Goal: Task Accomplishment & Management: Manage account settings

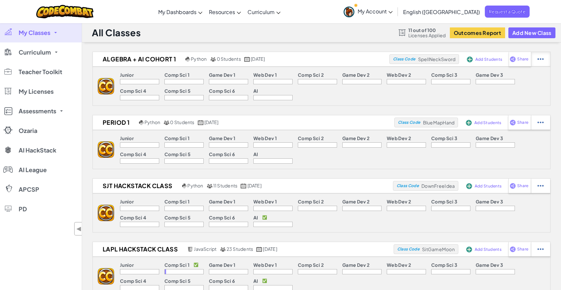
click at [546, 58] on div at bounding box center [540, 59] width 19 height 14
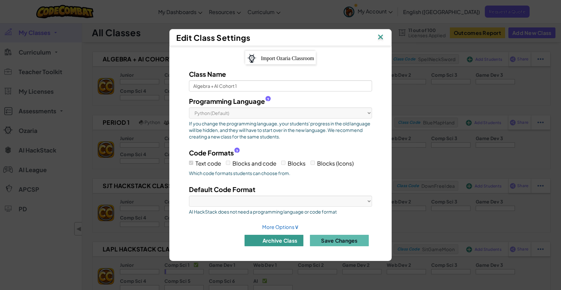
click at [296, 241] on button "archive class" at bounding box center [273, 240] width 59 height 11
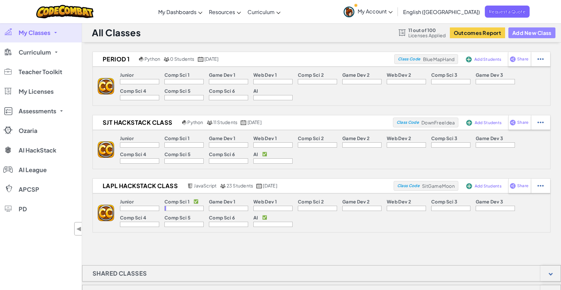
click at [524, 34] on button "Add New Class" at bounding box center [531, 32] width 47 height 11
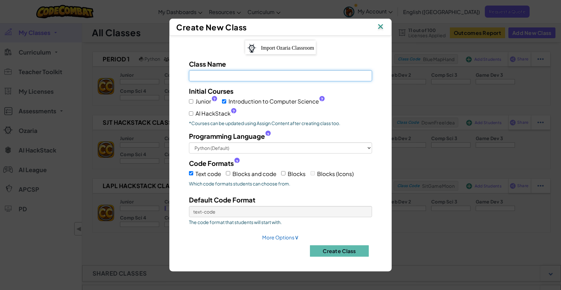
click at [269, 75] on input "Class Name Field is required" at bounding box center [280, 75] width 183 height 11
type input "C"
click at [233, 77] on input "Algebra + AI Cohor 2" at bounding box center [280, 75] width 183 height 11
type input "Algebra + AI Cohort 2"
click at [214, 115] on span "AI HackStack ?" at bounding box center [215, 113] width 41 height 9
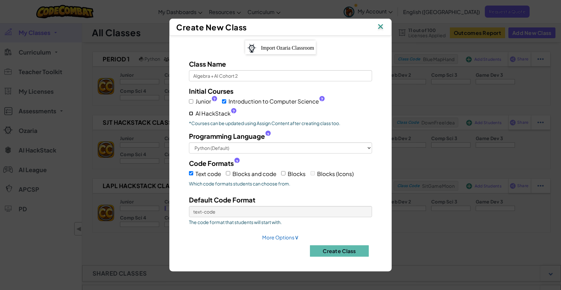
click at [193, 115] on input "AI HackStack ?" at bounding box center [191, 113] width 4 height 4
checkbox input "true"
click at [264, 102] on span "Introduction to Computer Science ?" at bounding box center [276, 101] width 96 height 9
click at [226, 102] on input "Introduction to Computer Science ?" at bounding box center [224, 101] width 4 height 4
checkbox input "false"
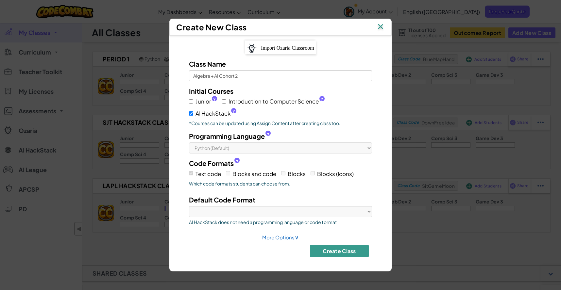
click at [337, 256] on button "Create Class" at bounding box center [339, 250] width 59 height 11
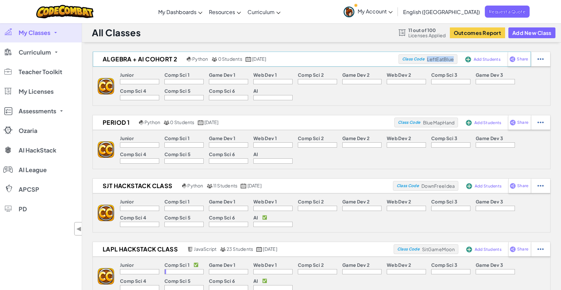
drag, startPoint x: 427, startPoint y: 62, endPoint x: 455, endPoint y: 62, distance: 27.5
click at [455, 62] on div "Class Code LeftEatBlue" at bounding box center [427, 59] width 59 height 10
click at [485, 60] on span "Add Students" at bounding box center [486, 60] width 27 height 4
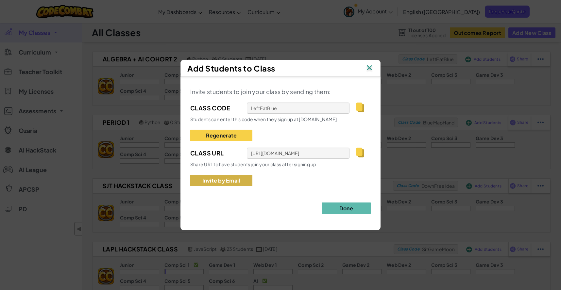
click at [214, 183] on button "Invite by Email" at bounding box center [221, 180] width 62 height 11
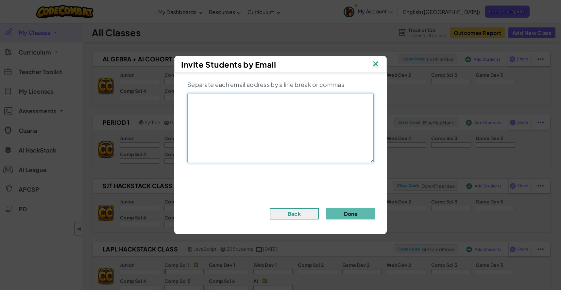
click at [217, 113] on textarea at bounding box center [280, 128] width 186 height 70
click at [375, 66] on img at bounding box center [375, 64] width 8 height 10
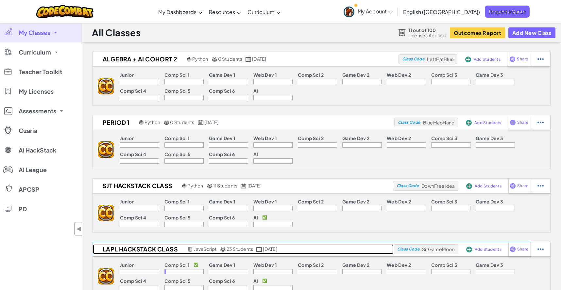
click at [371, 253] on link "LAPL HackStack Class JavaScript 23 Students [DATE]" at bounding box center [243, 249] width 301 height 10
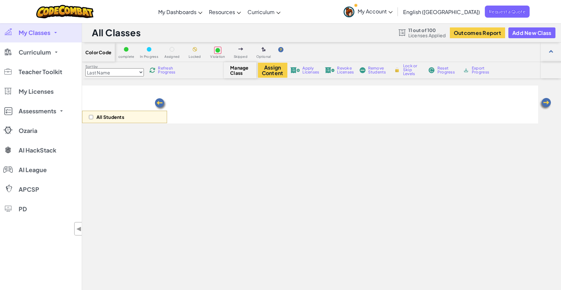
select select "663b25f11c568468efc8adde"
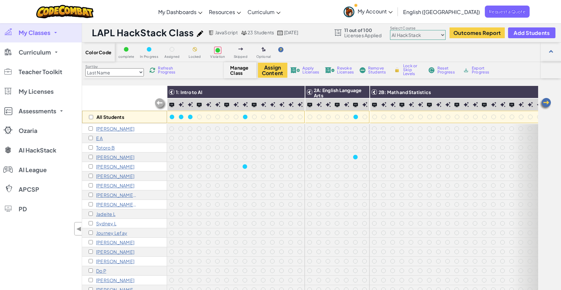
click at [428, 38] on select "Junior Introduction to Computer Science Game Development 1 Web Development 1 Co…" at bounding box center [418, 35] width 56 height 10
click at [390, 30] on select "Junior Introduction to Computer Science Game Development 1 Web Development 1 Co…" at bounding box center [418, 35] width 56 height 10
click at [309, 91] on icon at bounding box center [309, 92] width 5 height 5
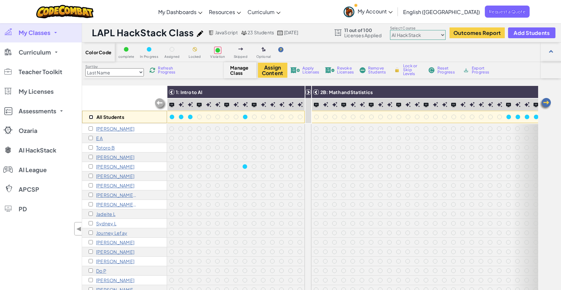
click at [91, 117] on input "checkbox" at bounding box center [91, 117] width 4 height 4
checkbox input "true"
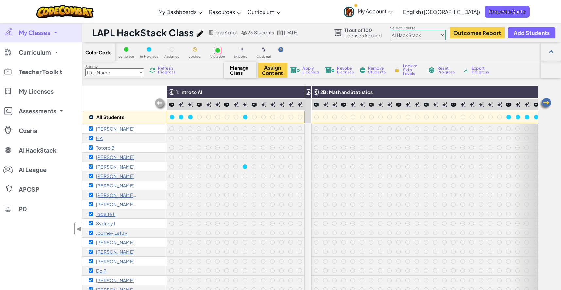
checkbox input "true"
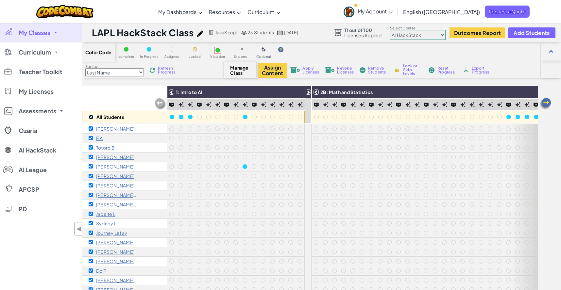
checkbox input "true"
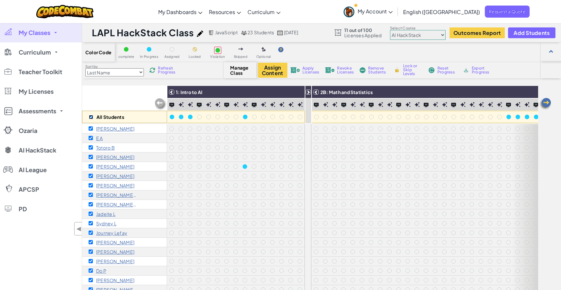
checkbox input "true"
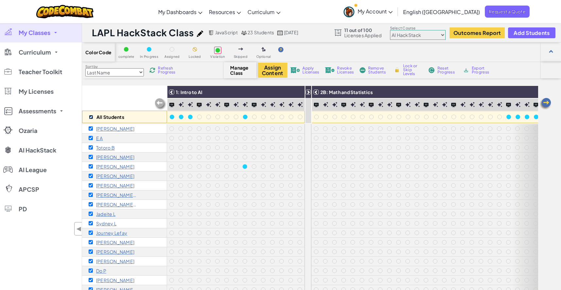
checkbox input "true"
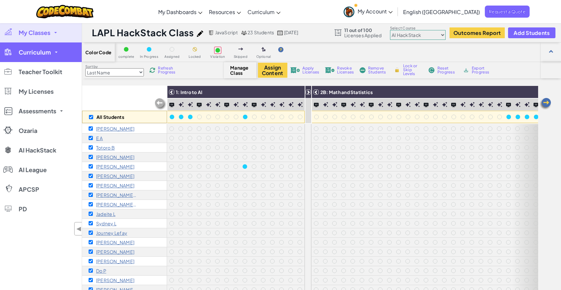
click at [32, 55] on span "Curriculum" at bounding box center [35, 52] width 32 height 6
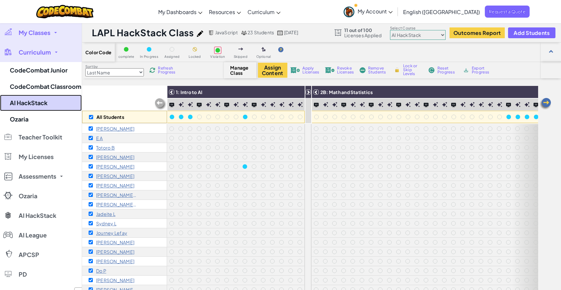
click at [34, 108] on link "AI HackStack" at bounding box center [41, 103] width 82 height 16
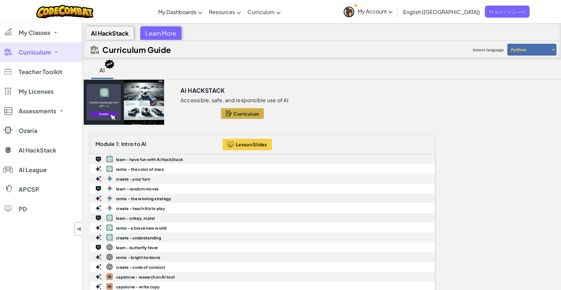
click at [244, 116] on button "Curriculum" at bounding box center [242, 113] width 43 height 11
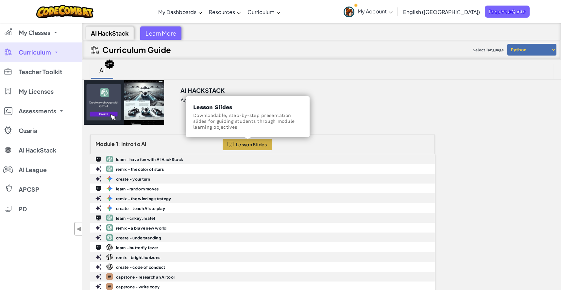
click at [244, 147] on button "Lesson Slides" at bounding box center [247, 144] width 49 height 11
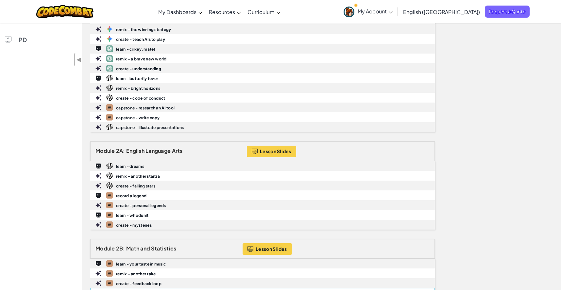
scroll to position [265, 0]
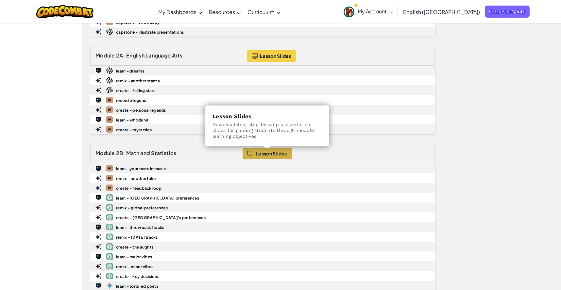
click at [271, 152] on span "Lesson Slides" at bounding box center [271, 153] width 31 height 5
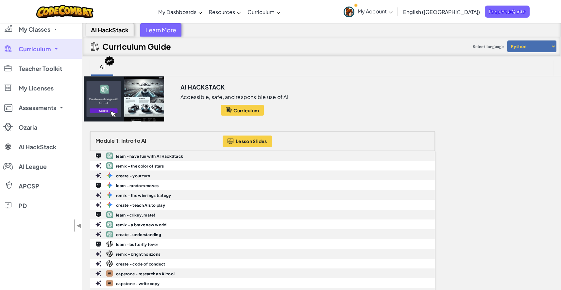
scroll to position [0, 0]
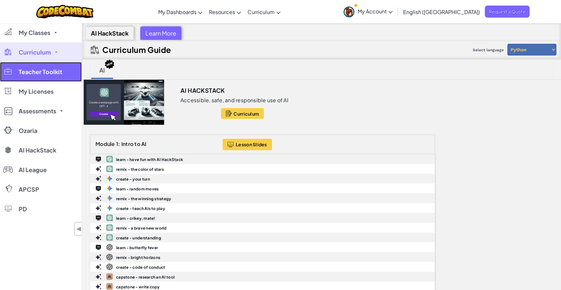
click at [44, 75] on span "Teacher Toolkit" at bounding box center [40, 72] width 43 height 6
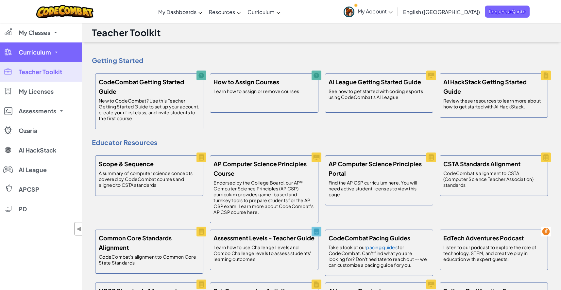
click at [60, 48] on link "Curriculum" at bounding box center [41, 52] width 82 height 20
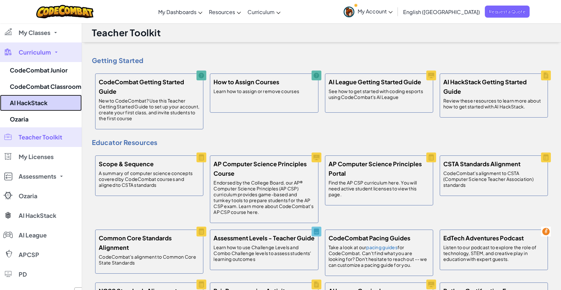
click at [57, 103] on link "AI HackStack" at bounding box center [41, 103] width 82 height 16
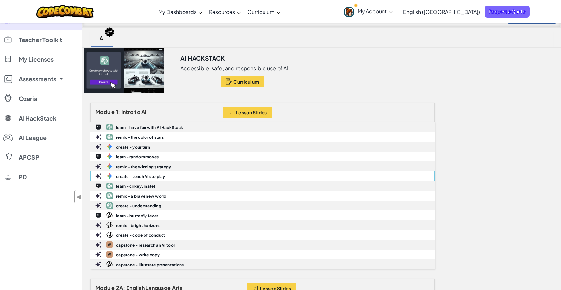
scroll to position [32, 0]
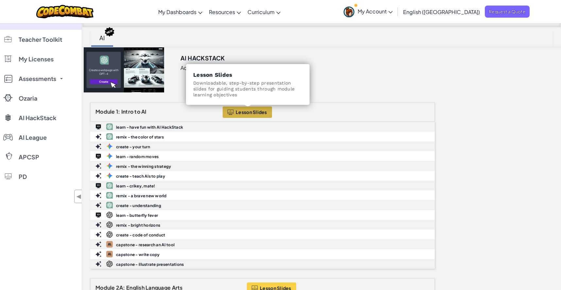
click at [243, 112] on span "Lesson Slides" at bounding box center [251, 111] width 31 height 5
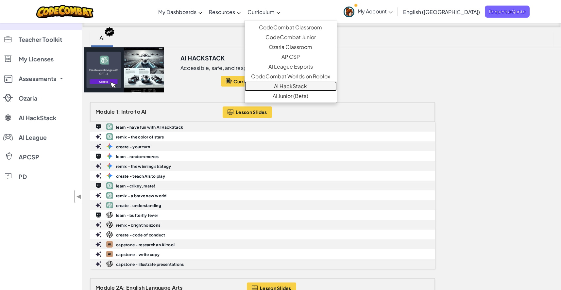
click at [326, 87] on link "AI HackStack" at bounding box center [290, 86] width 92 height 10
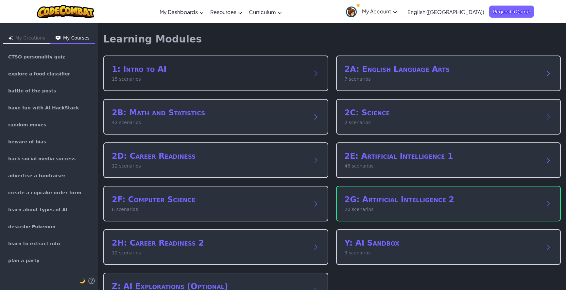
click at [137, 79] on p "15 scenarios" at bounding box center [209, 79] width 195 height 7
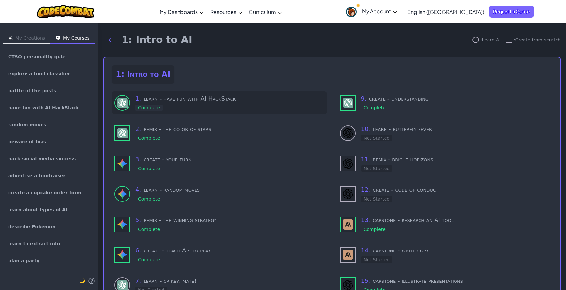
click at [178, 99] on h3 "1 . learn - have fun with AI HackStack" at bounding box center [229, 98] width 189 height 9
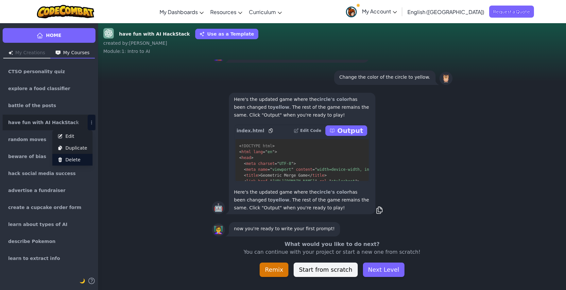
click at [80, 158] on button "Delete" at bounding box center [72, 160] width 40 height 12
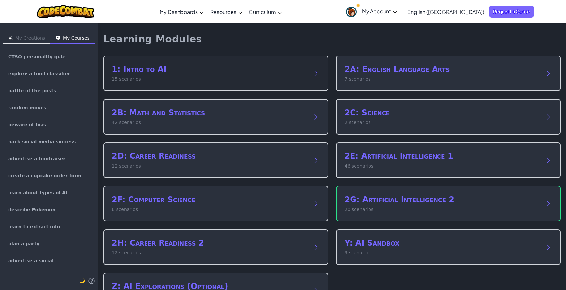
click at [241, 78] on p "15 scenarios" at bounding box center [209, 79] width 195 height 7
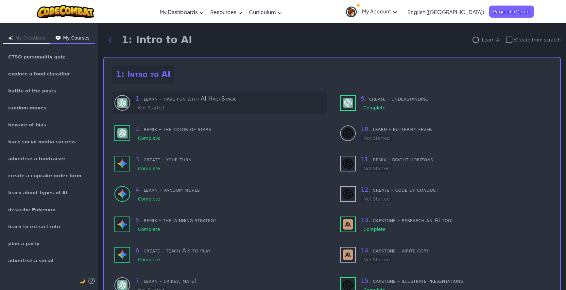
click at [183, 104] on div "1 . learn - have fun with AI HackStack Not Started" at bounding box center [229, 102] width 189 height 17
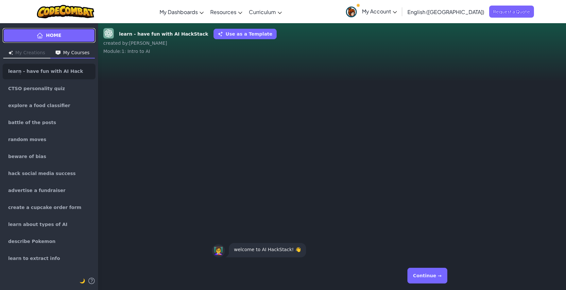
click at [64, 36] on link "Home" at bounding box center [49, 35] width 93 height 15
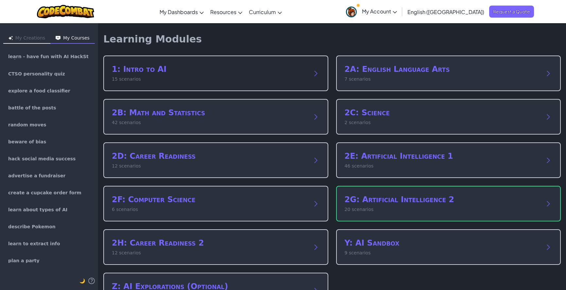
click at [185, 77] on p "15 scenarios" at bounding box center [209, 79] width 195 height 7
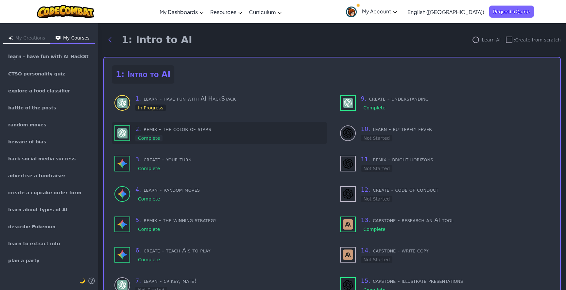
click at [170, 139] on div "2 . remix - the color of stars Complete" at bounding box center [229, 132] width 189 height 17
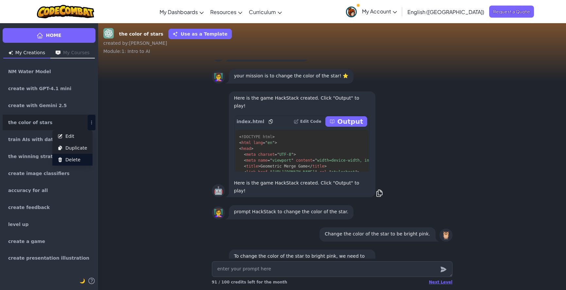
click at [75, 160] on span "Delete" at bounding box center [72, 160] width 15 height 7
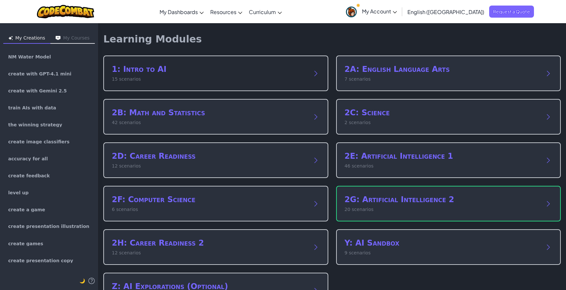
click at [176, 78] on p "15 scenarios" at bounding box center [209, 79] width 195 height 7
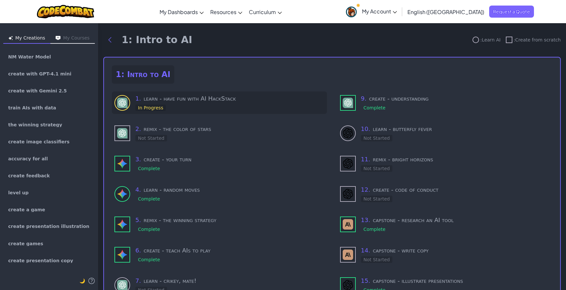
click at [169, 99] on h3 "1 . learn - have fun with AI HackStack" at bounding box center [229, 98] width 189 height 9
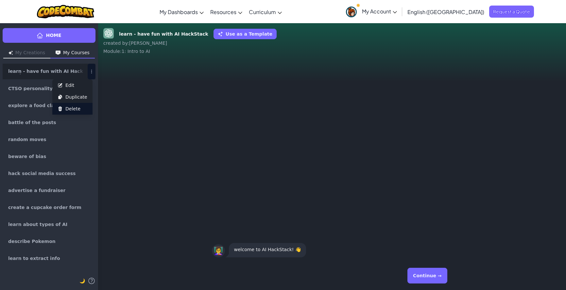
click at [80, 107] on button "Delete" at bounding box center [72, 109] width 40 height 12
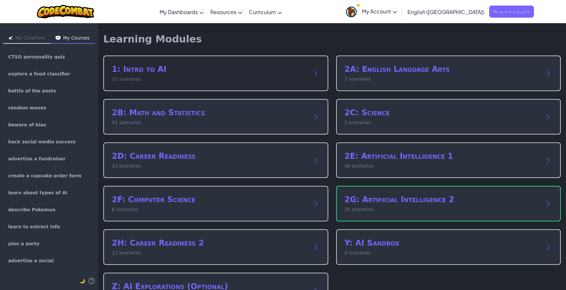
click at [141, 72] on h2 "1: Intro to AI" at bounding box center [209, 69] width 195 height 10
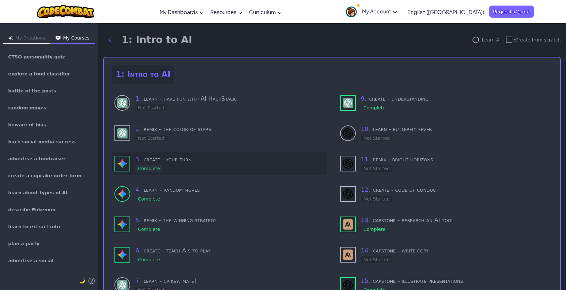
click at [178, 169] on div "3 . create - your turn Complete" at bounding box center [229, 163] width 189 height 17
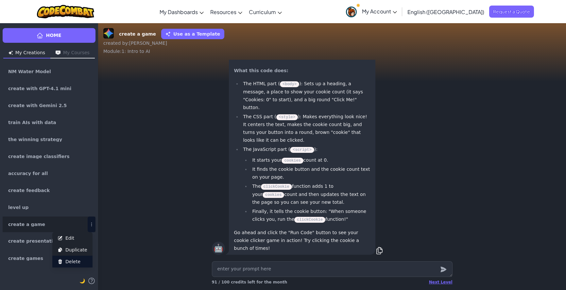
click at [80, 266] on button "Delete" at bounding box center [72, 262] width 40 height 12
type textarea "x"
